Goal: Transaction & Acquisition: Book appointment/travel/reservation

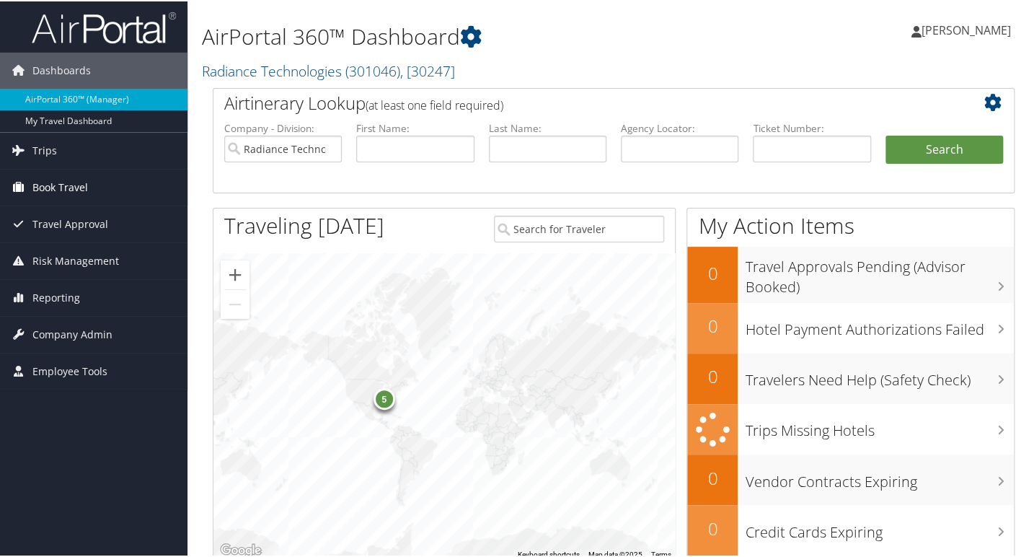
click at [94, 180] on link "Book Travel" at bounding box center [93, 186] width 187 height 36
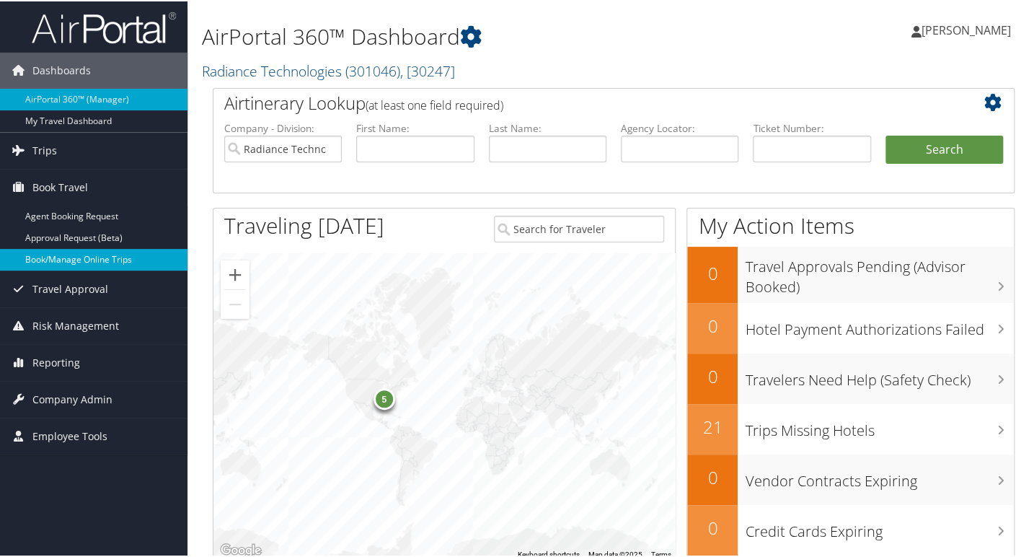
click at [134, 251] on link "Book/Manage Online Trips" at bounding box center [93, 258] width 187 height 22
